Goal: Task Accomplishment & Management: Manage account settings

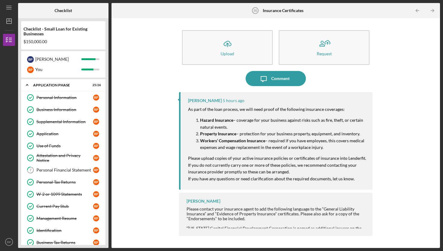
scroll to position [405, 0]
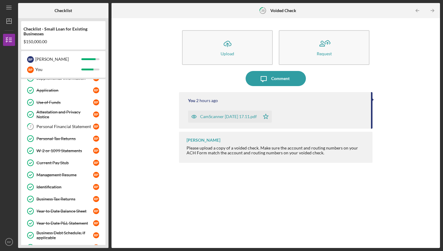
scroll to position [37, 0]
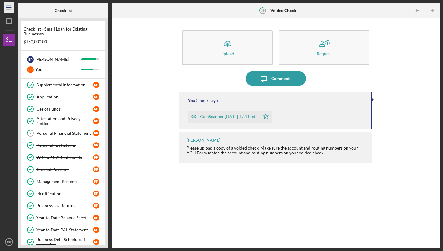
click at [8, 8] on icon "Icon/Menu" at bounding box center [9, 8] width 14 height 14
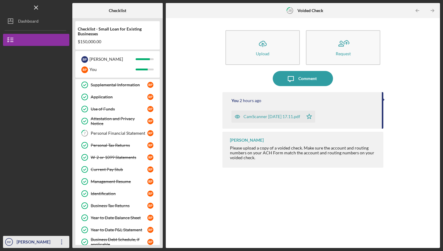
click at [59, 239] on icon "Icon/Overflow" at bounding box center [61, 241] width 15 height 15
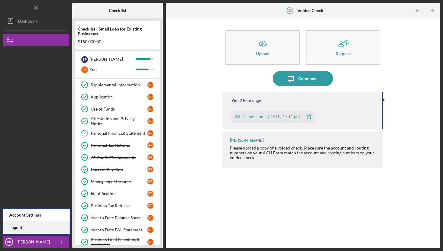
click at [30, 227] on link "Logout" at bounding box center [36, 227] width 66 height 12
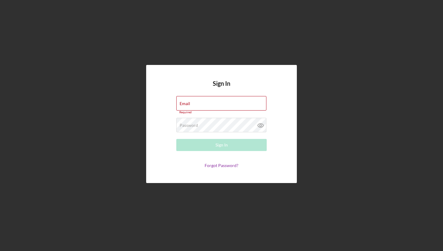
type input "[EMAIL_ADDRESS][DOMAIN_NAME]"
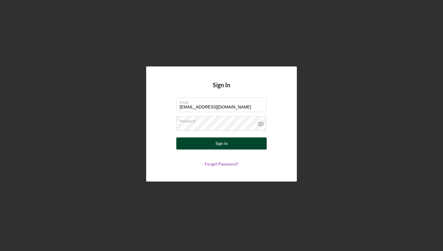
click at [226, 142] on div "Sign In" at bounding box center [222, 143] width 12 height 12
